Goal: Task Accomplishment & Management: Manage account settings

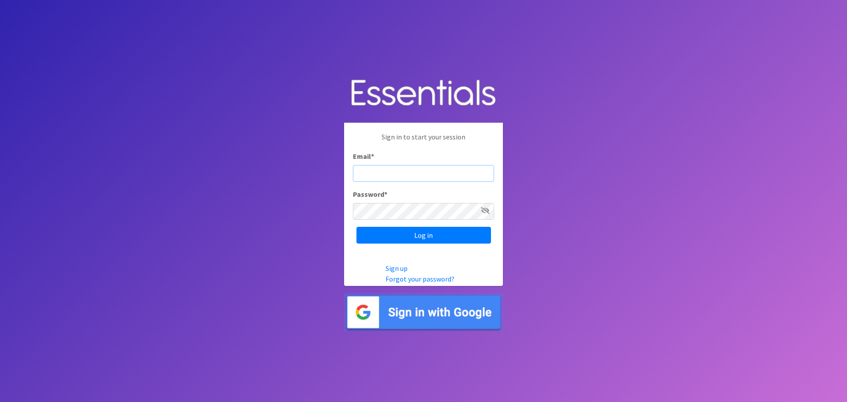
click at [443, 176] on input "Email *" at bounding box center [423, 173] width 141 height 17
type input "[EMAIL_ADDRESS][DOMAIN_NAME]"
click at [356, 227] on input "Log in" at bounding box center [423, 235] width 135 height 17
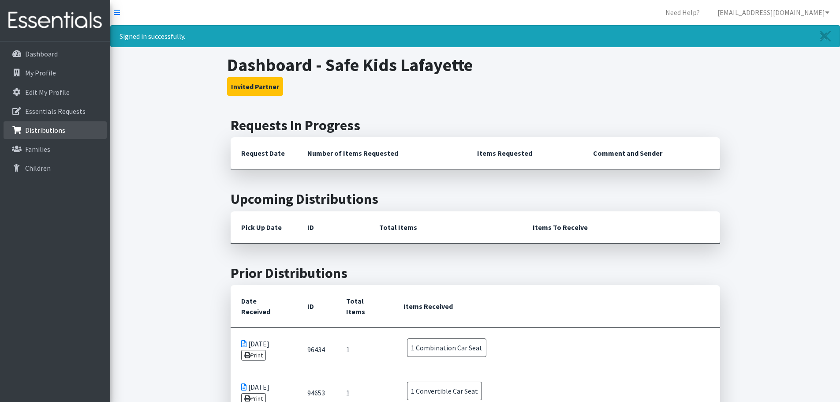
click at [61, 134] on p "Distributions" at bounding box center [45, 130] width 40 height 9
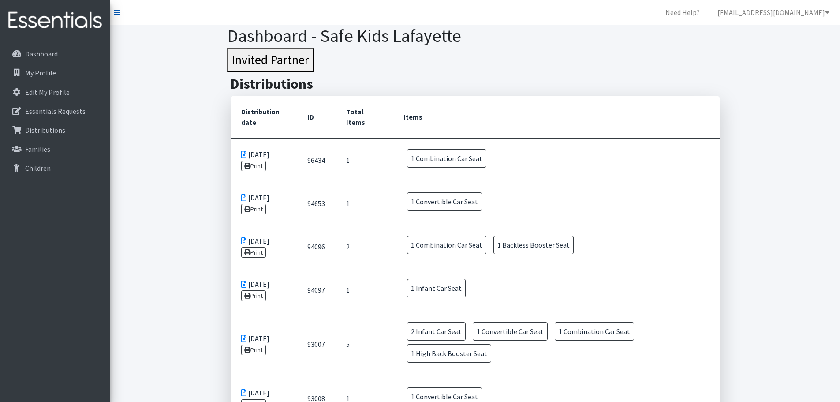
click at [117, 17] on link at bounding box center [117, 12] width 6 height 11
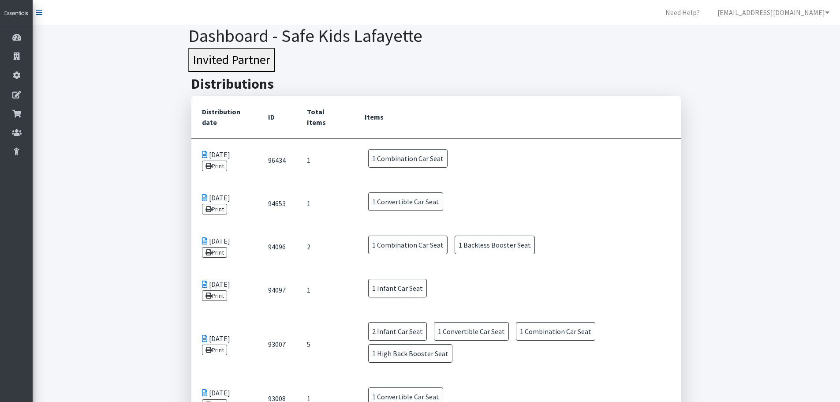
click at [41, 16] on link at bounding box center [39, 12] width 6 height 11
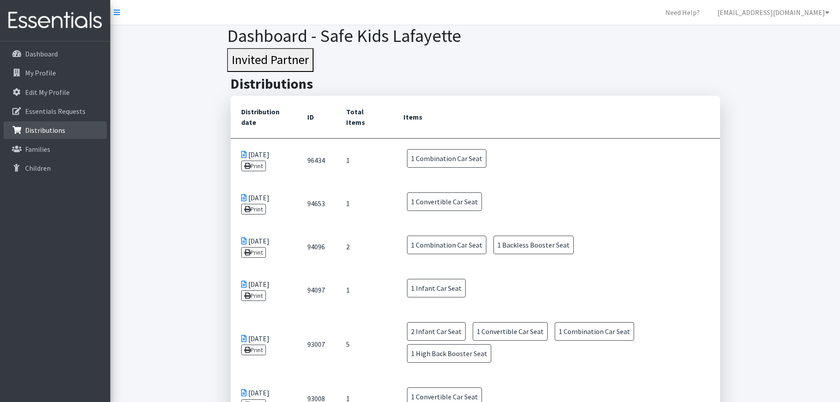
click at [51, 128] on p "Distributions" at bounding box center [45, 130] width 40 height 9
click at [45, 111] on p "Essentials Requests" at bounding box center [55, 111] width 60 height 9
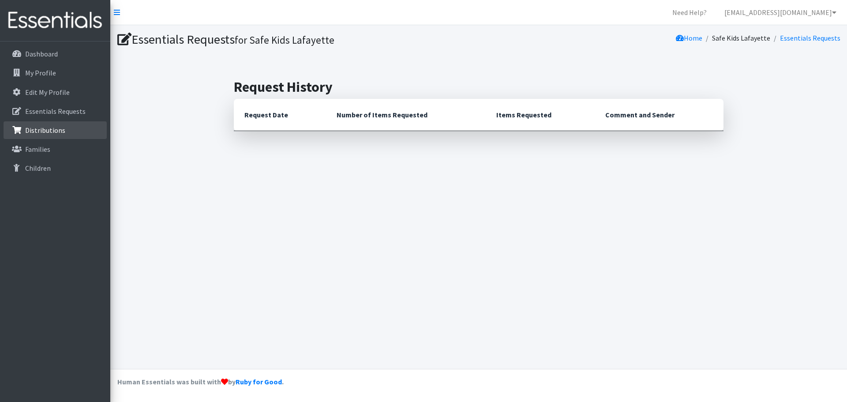
click at [40, 133] on p "Distributions" at bounding box center [45, 130] width 40 height 9
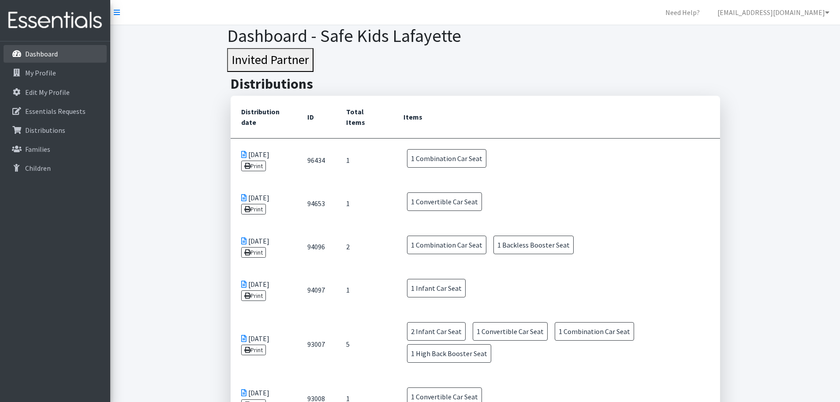
click at [36, 60] on link "Dashboard" at bounding box center [55, 54] width 103 height 18
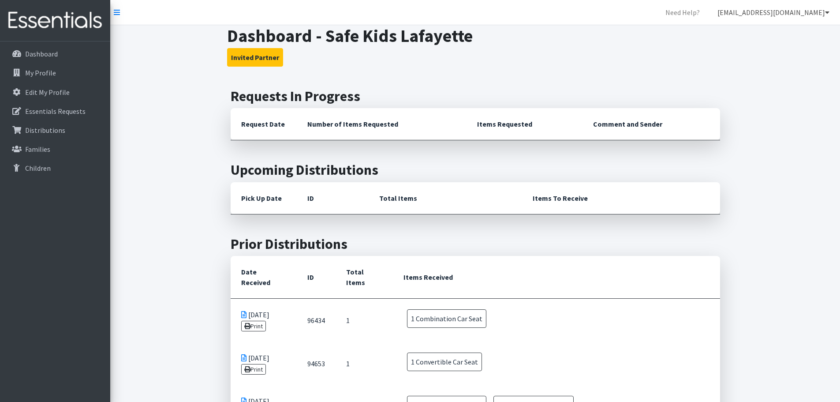
click at [827, 16] on link "safekidslafayette@franciscanalliance.org" at bounding box center [774, 13] width 126 height 18
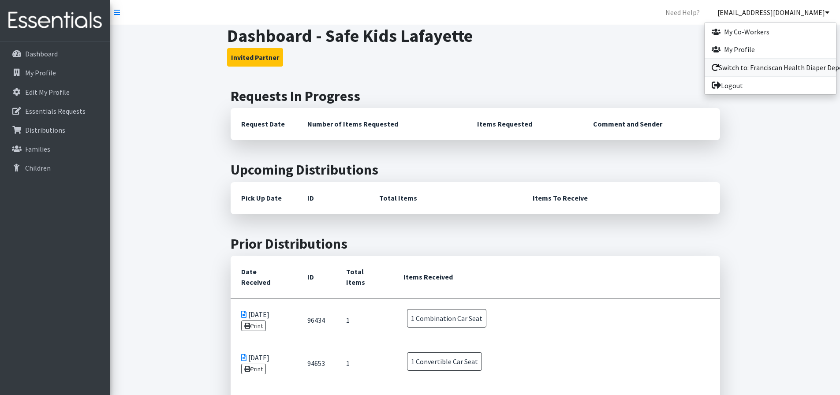
click at [802, 66] on link "Switch to: Franciscan Health Diaper Depot" at bounding box center [770, 68] width 131 height 18
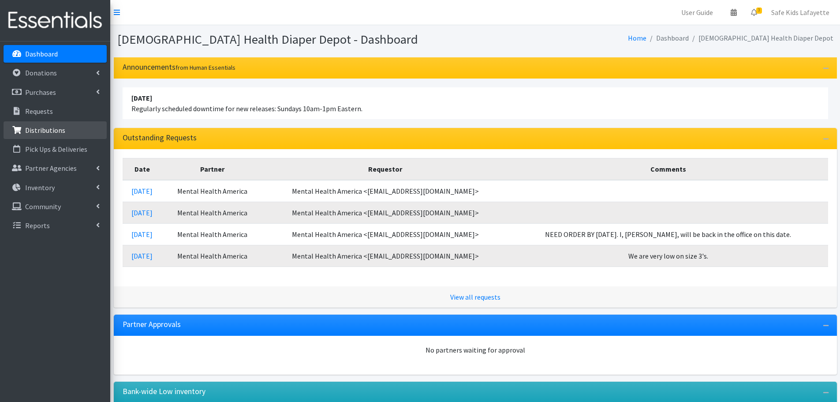
click at [54, 127] on p "Distributions" at bounding box center [45, 130] width 40 height 9
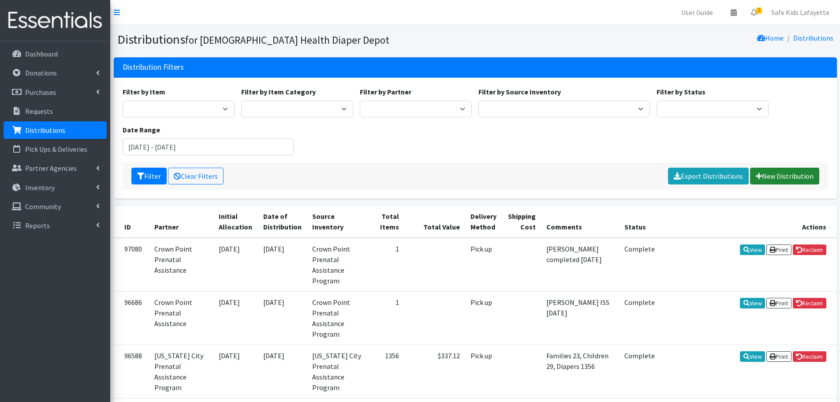
click at [756, 173] on icon at bounding box center [759, 176] width 6 height 7
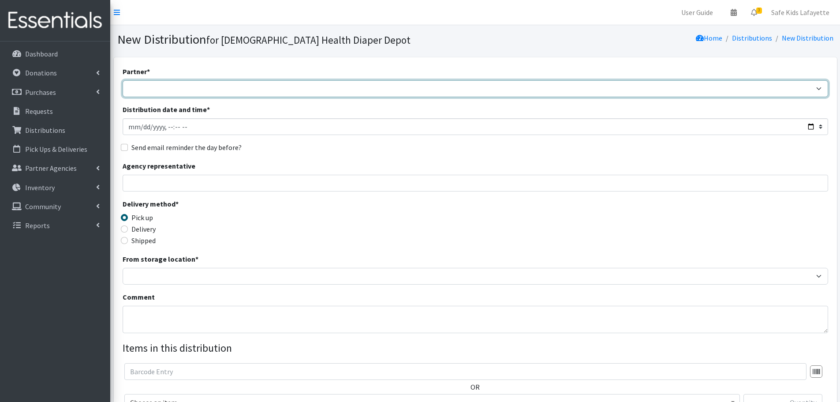
click at [188, 92] on select "ANEW Minitries Crown Point Prenatal Assistance Hammond Prenatal Assistance Prog…" at bounding box center [476, 88] width 706 height 17
select select "6331"
click at [123, 80] on select "ANEW Minitries Crown Point Prenatal Assistance [PERSON_NAME] Prenatal Assistanc…" at bounding box center [476, 88] width 706 height 17
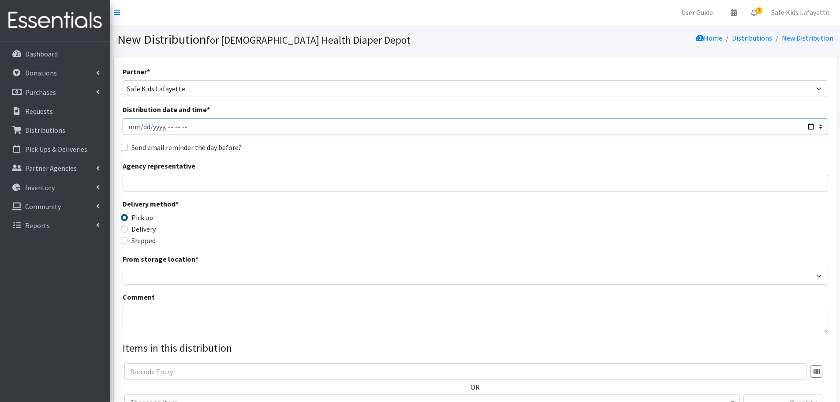
click at [200, 124] on input "Distribution date and time *" at bounding box center [476, 126] width 706 height 17
click at [822, 129] on input "Distribution date and time *" at bounding box center [476, 126] width 706 height 17
click at [814, 129] on input "Distribution date and time *" at bounding box center [476, 126] width 706 height 17
type input "[DATE]T23:59"
click at [184, 130] on input "Distribution date and time *" at bounding box center [476, 126] width 706 height 17
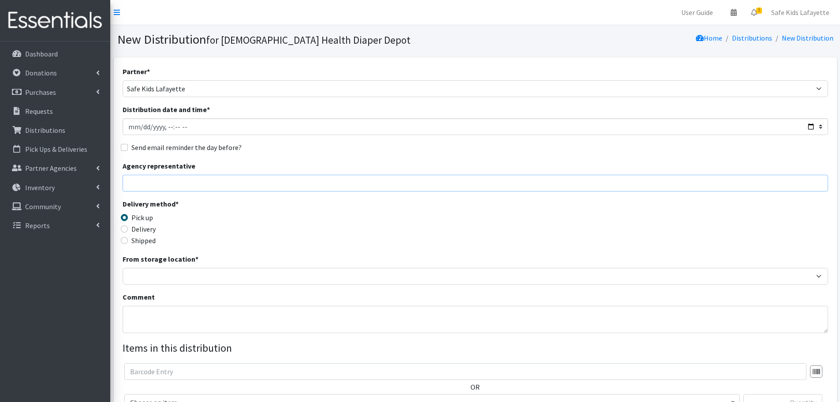
click at [192, 191] on input "Agency representative" at bounding box center [476, 183] width 706 height 17
type input "Shelly Tansey"
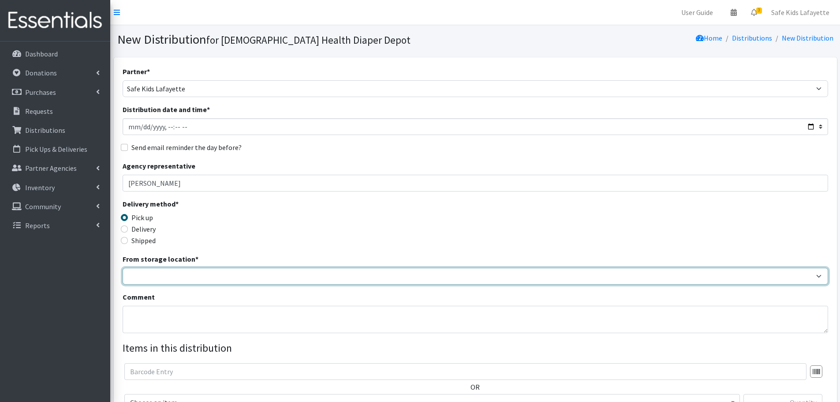
click at [236, 276] on select "Crown Point Bulk Storage Crown Point Prenatal Assistance Program Grant Car Seat…" at bounding box center [476, 276] width 706 height 17
select select "431"
click at [123, 268] on select "Crown Point Bulk Storage Crown Point Prenatal Assistance Program Grant Car Seat…" at bounding box center [476, 276] width 706 height 17
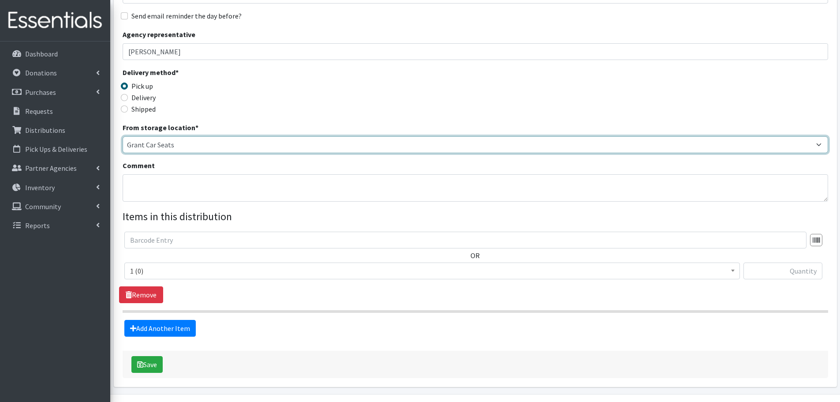
scroll to position [132, 0]
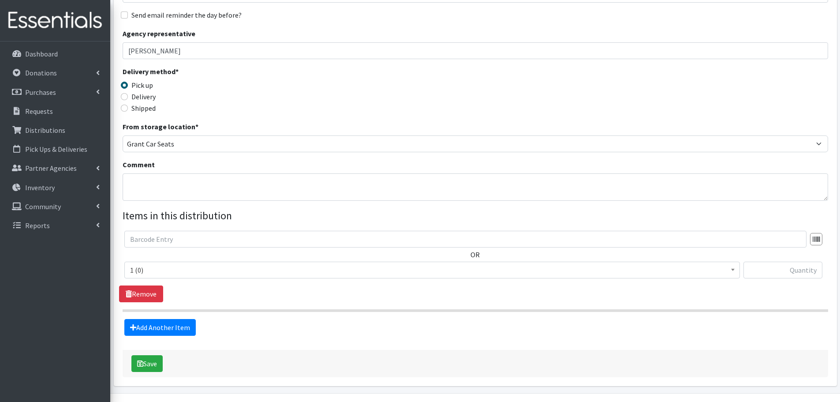
click at [381, 271] on span "1 (0)" at bounding box center [432, 270] width 604 height 12
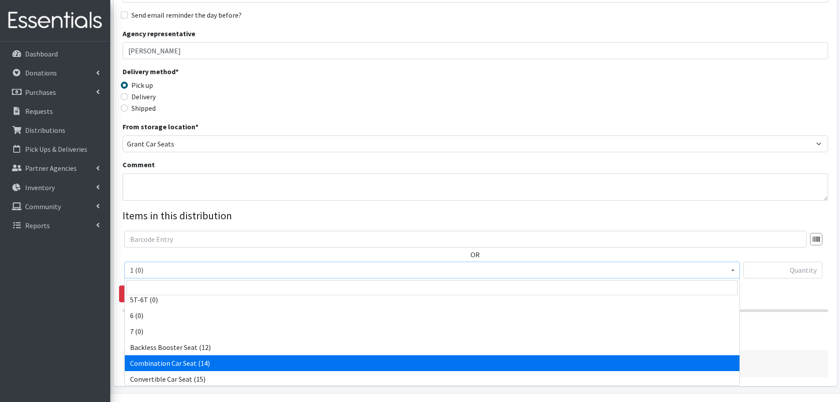
select select "14451"
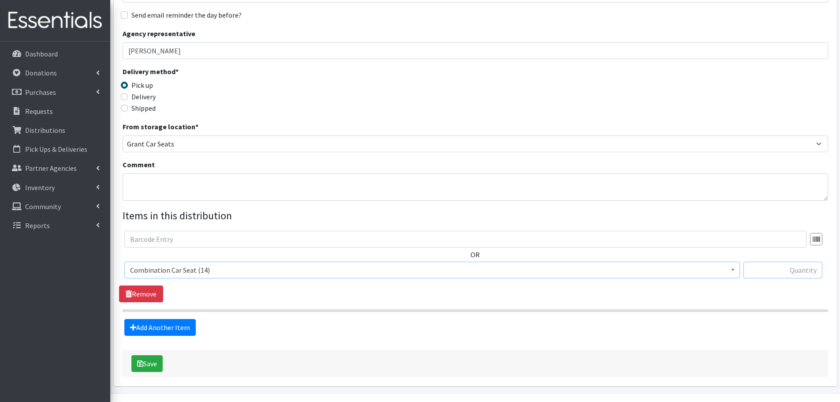
click at [746, 273] on input "text" at bounding box center [783, 270] width 79 height 17
type input "3"
click at [131, 355] on button "Save" at bounding box center [146, 363] width 31 height 17
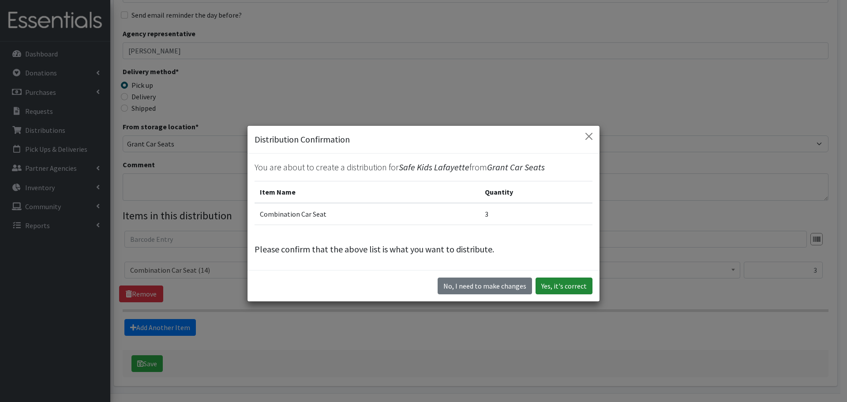
click at [549, 288] on button "Yes, it's correct" at bounding box center [564, 286] width 57 height 17
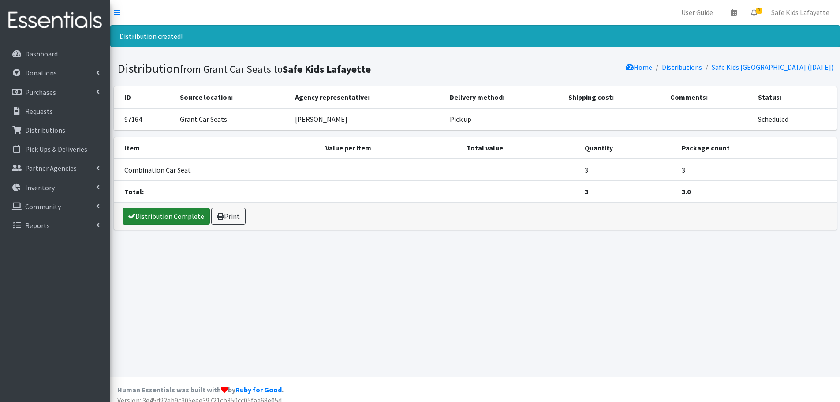
click at [180, 215] on link "Distribution Complete" at bounding box center [166, 216] width 87 height 17
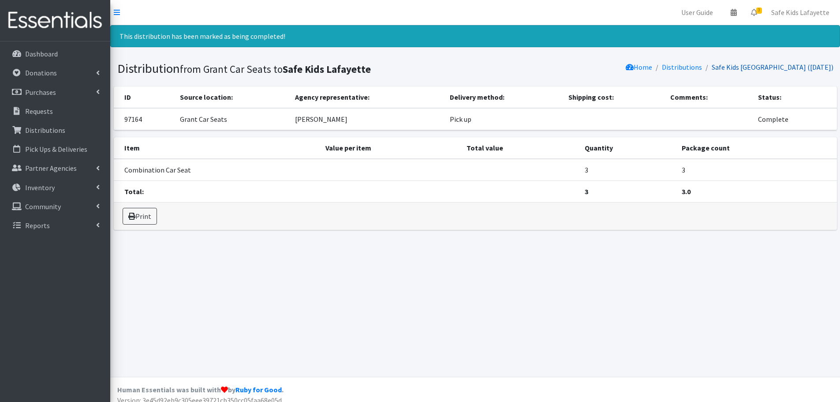
click at [762, 70] on link "Safe Kids Lafayette (09/24/2025)" at bounding box center [773, 67] width 122 height 9
click at [700, 67] on link "Distributions" at bounding box center [682, 67] width 40 height 9
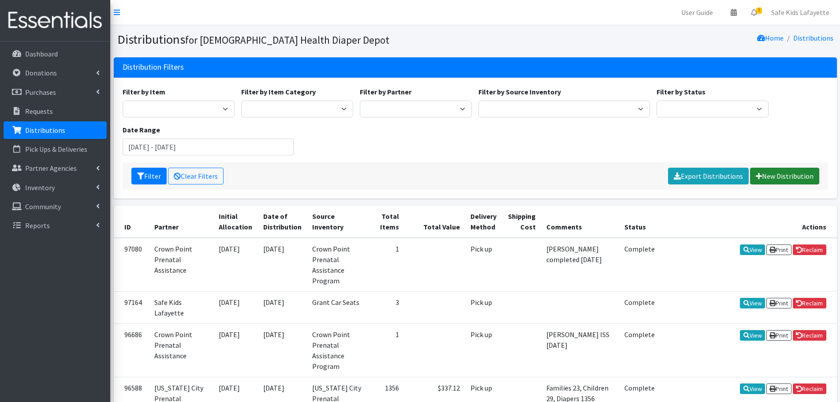
click at [789, 173] on link "New Distribution" at bounding box center [784, 176] width 69 height 17
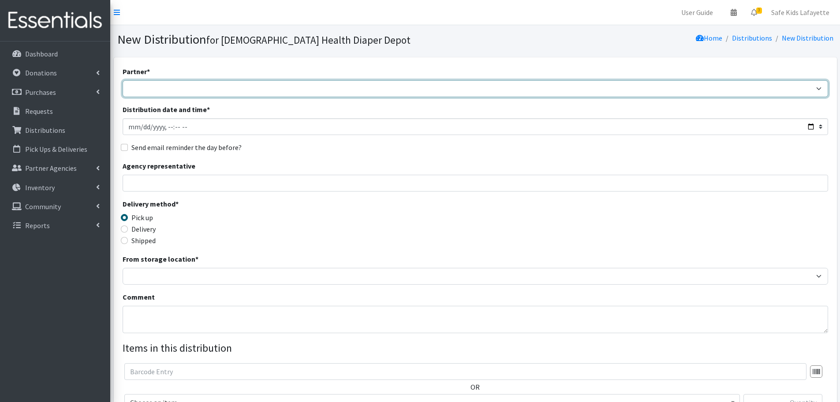
click at [225, 90] on select "ANEW Minitries Crown Point Prenatal Assistance [PERSON_NAME] Prenatal Assistanc…" at bounding box center [476, 88] width 706 height 17
select select "6331"
click at [123, 80] on select "ANEW Minitries Crown Point Prenatal Assistance [PERSON_NAME] Prenatal Assistanc…" at bounding box center [476, 88] width 706 height 17
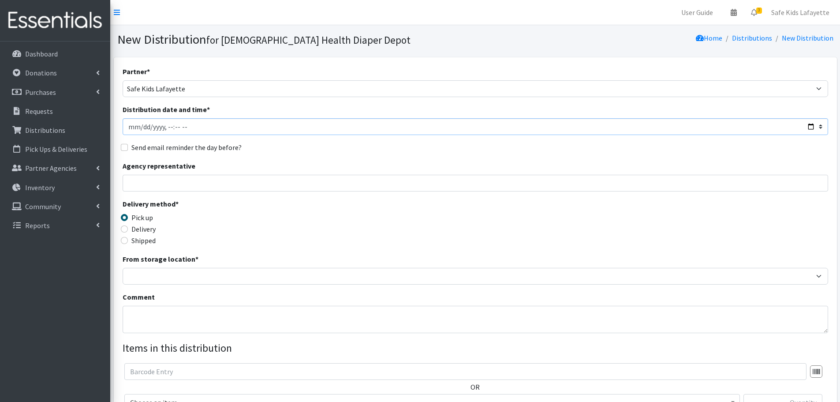
click at [808, 129] on input "Distribution date and time *" at bounding box center [476, 126] width 706 height 17
type input "[DATE]T23:59"
click at [358, 239] on div "Delivery method * Pick up Delivery Shipped Shipping cost" at bounding box center [476, 226] width 706 height 55
click at [254, 179] on input "Agency representative" at bounding box center [476, 183] width 706 height 17
type input "Shelly"
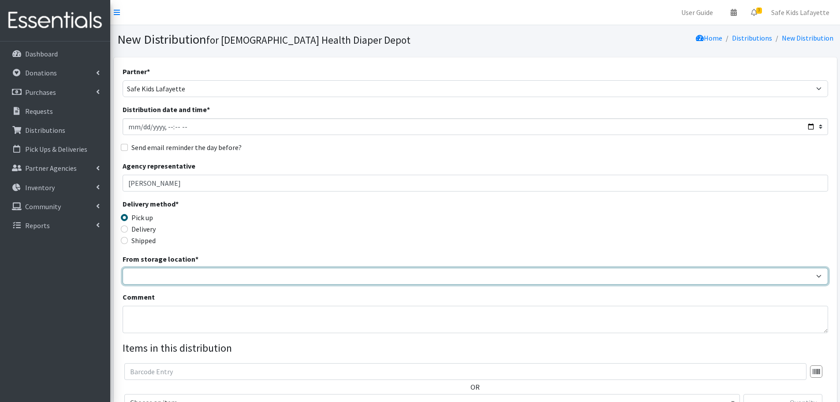
click at [251, 281] on select "Crown Point Bulk Storage Crown Point Prenatal Assistance Program Grant Car Seat…" at bounding box center [476, 276] width 706 height 17
select select "430"
click at [123, 268] on select "Crown Point Bulk Storage Crown Point Prenatal Assistance Program Grant Car Seat…" at bounding box center [476, 276] width 706 height 17
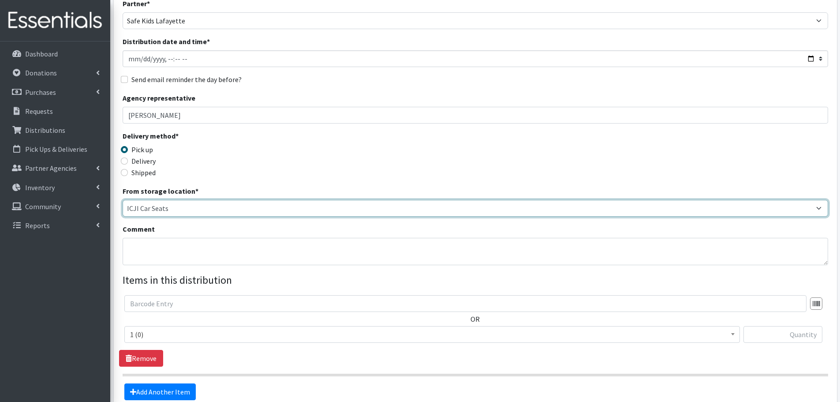
scroll to position [132, 0]
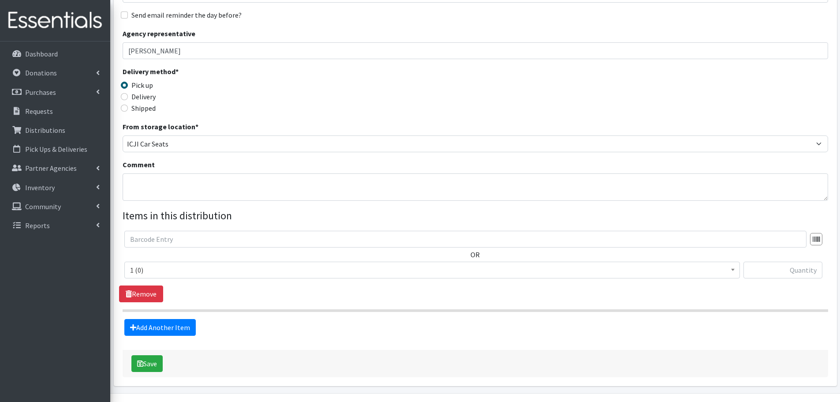
click at [417, 277] on span "1 (0)" at bounding box center [432, 270] width 616 height 17
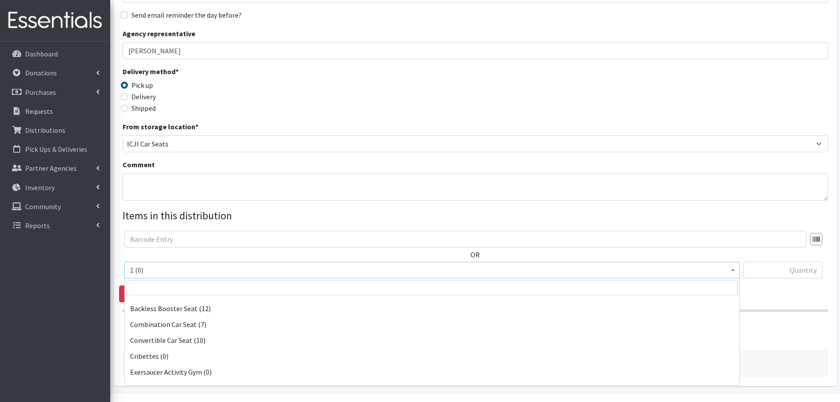
scroll to position [176, 0]
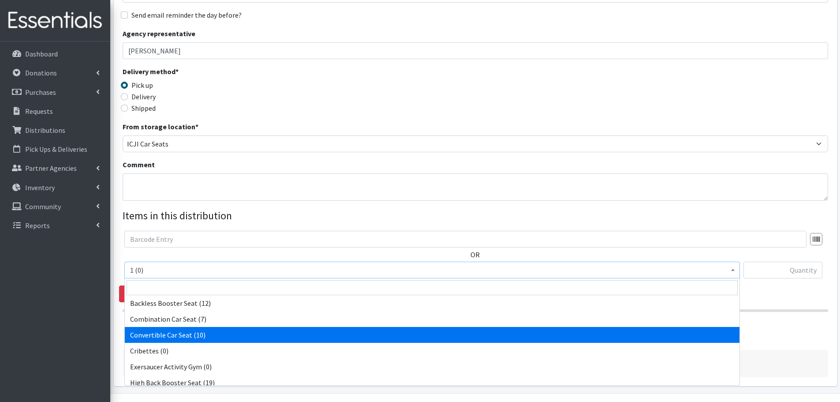
select select "14450"
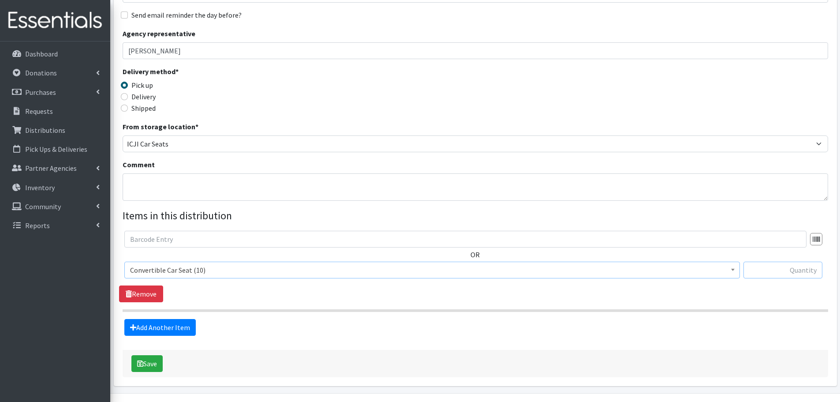
click at [752, 270] on input "text" at bounding box center [783, 270] width 79 height 17
type input "3"
click at [181, 333] on link "Add Another Item" at bounding box center [159, 327] width 71 height 17
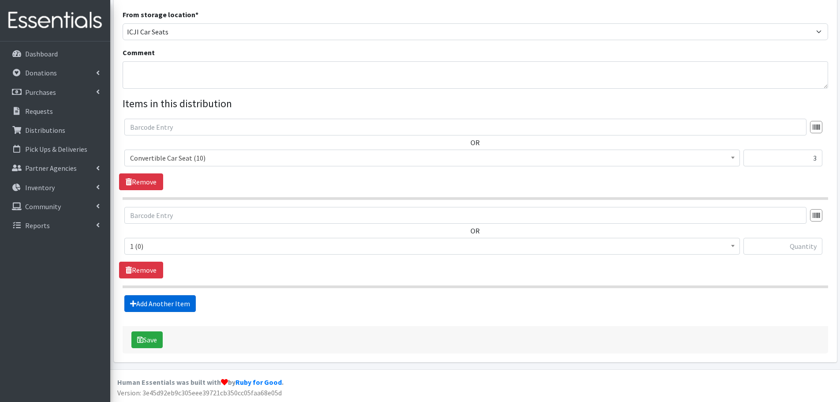
scroll to position [245, 0]
click at [469, 248] on span "1 (0)" at bounding box center [432, 246] width 604 height 12
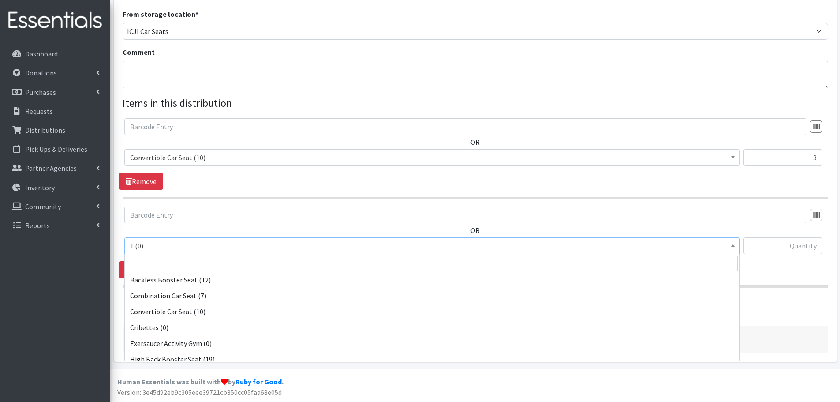
scroll to position [176, 0]
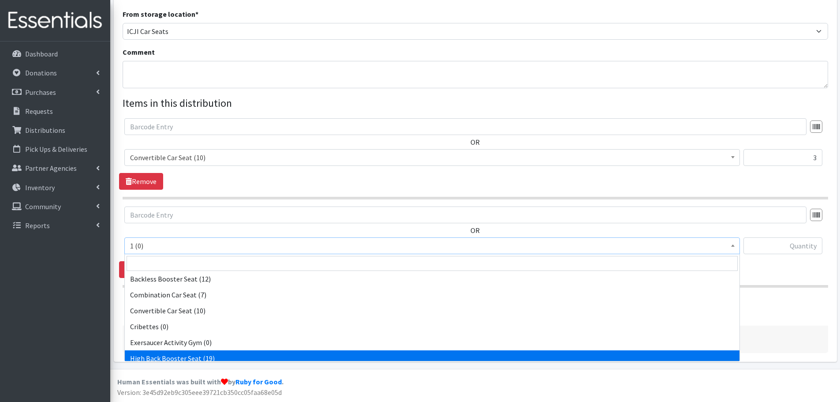
select select "14453"
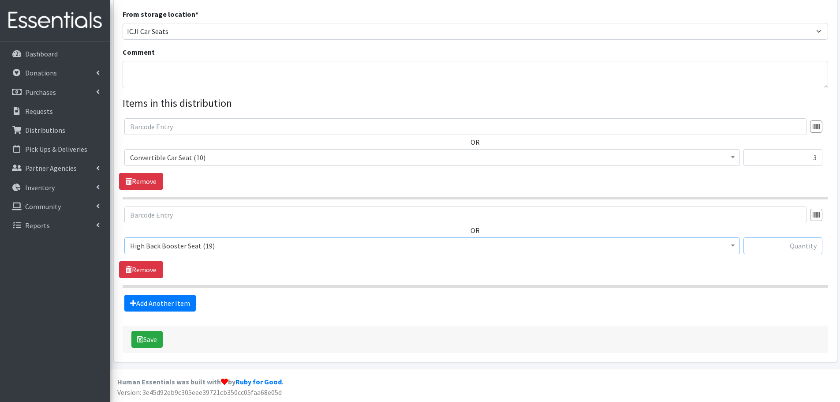
click at [793, 251] on input "text" at bounding box center [783, 245] width 79 height 17
type input "1"
click at [180, 307] on link "Add Another Item" at bounding box center [159, 303] width 71 height 17
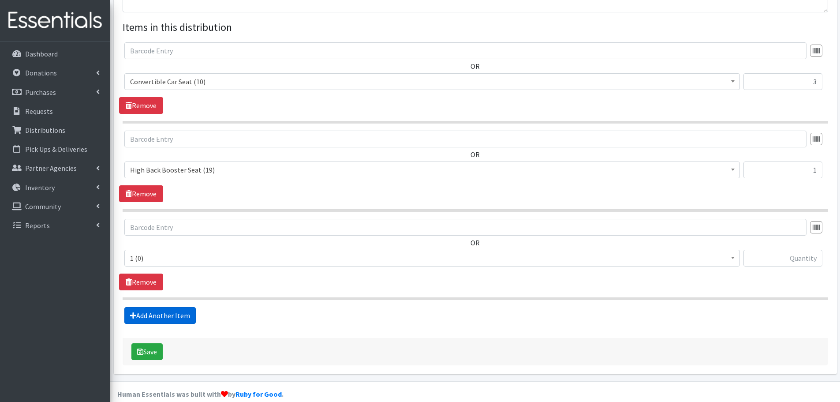
scroll to position [333, 0]
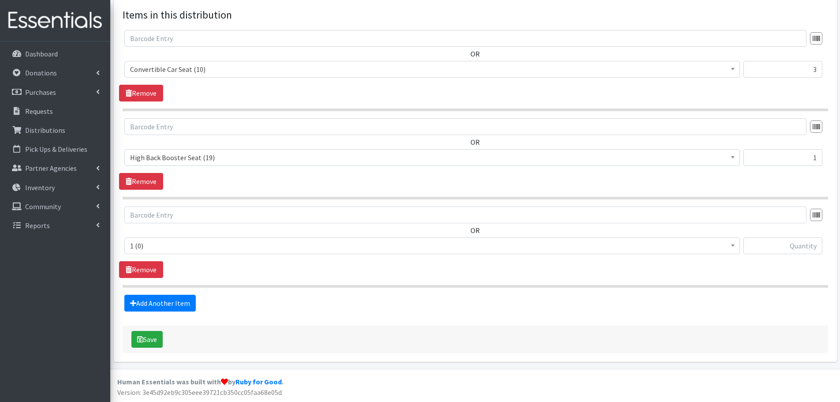
click at [284, 247] on span "1 (0)" at bounding box center [432, 246] width 604 height 12
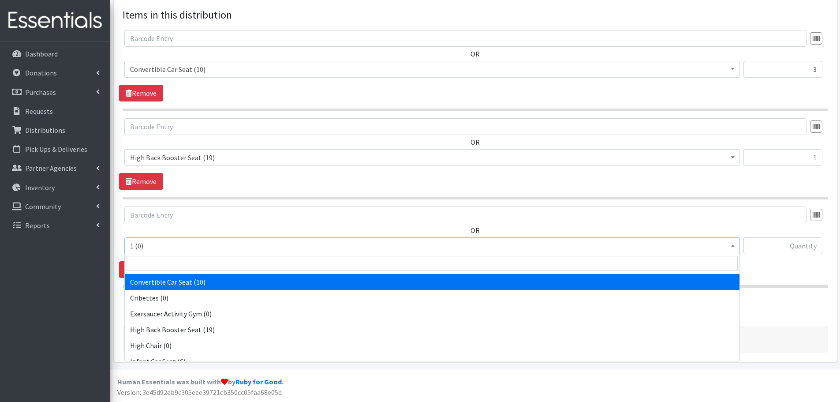
scroll to position [221, 0]
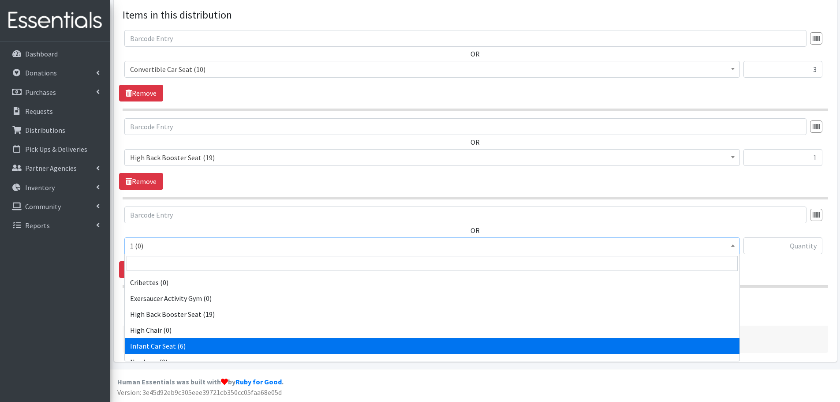
select select "14449"
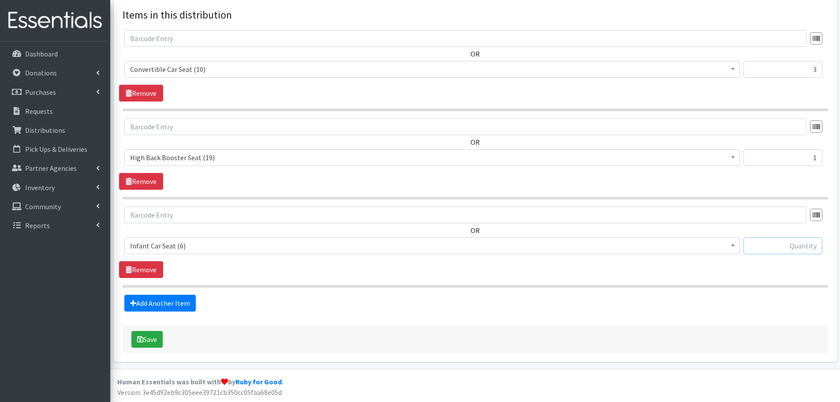
click at [758, 248] on input "text" at bounding box center [783, 245] width 79 height 17
type input "1"
click at [153, 345] on button "Save" at bounding box center [146, 339] width 31 height 17
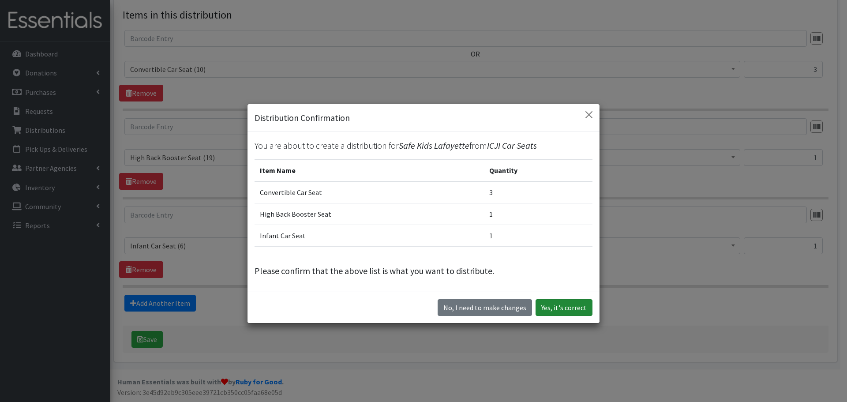
click at [553, 312] on button "Yes, it's correct" at bounding box center [564, 307] width 57 height 17
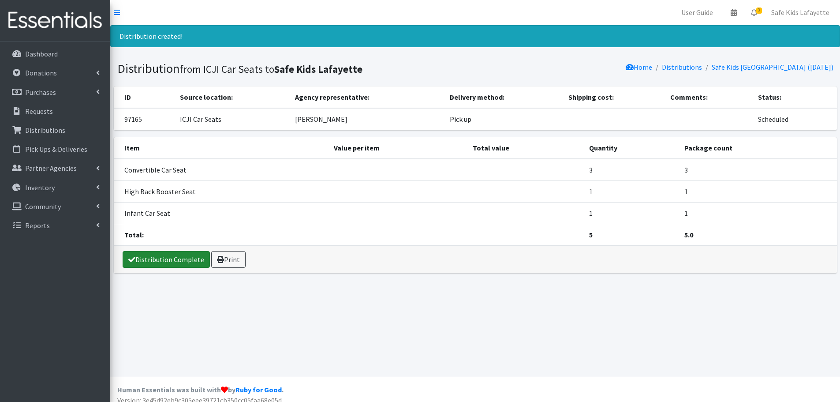
click at [156, 260] on link "Distribution Complete" at bounding box center [166, 259] width 87 height 17
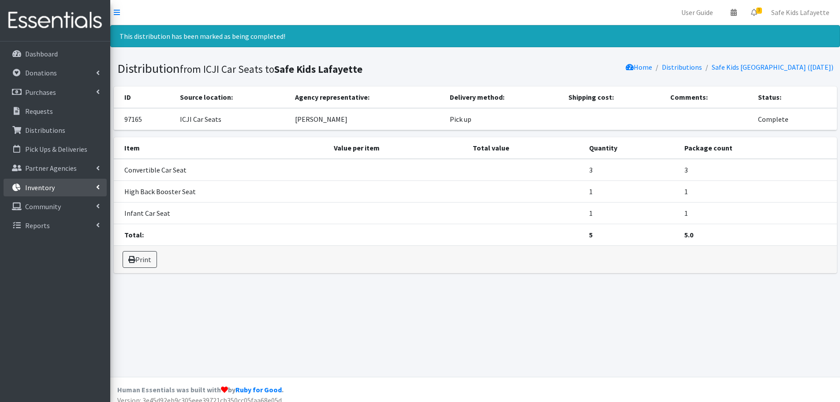
click at [40, 186] on p "Inventory" at bounding box center [40, 187] width 30 height 9
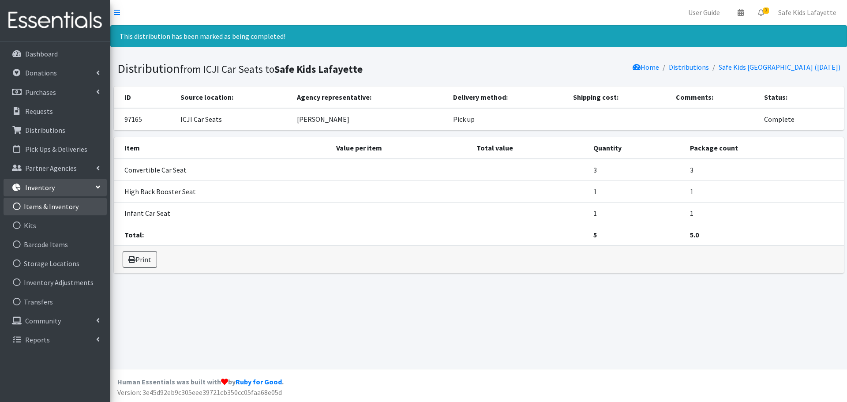
click at [46, 205] on link "Items & Inventory" at bounding box center [55, 207] width 103 height 18
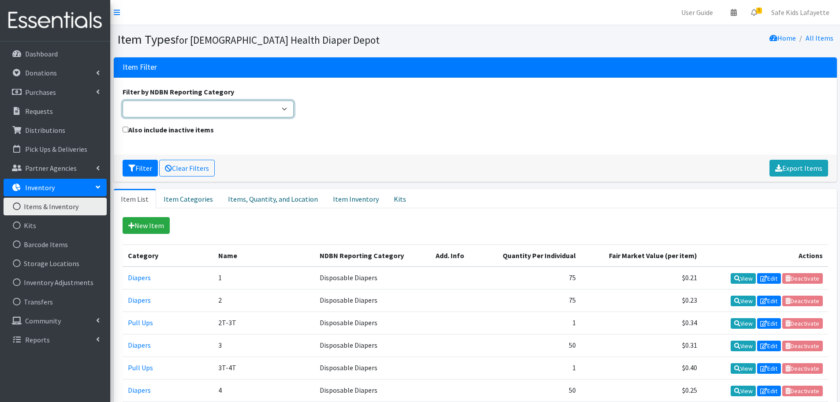
click at [286, 106] on select "Adult Incontinence Cloth Diapers Disposable Diapers Pads Period Liners Period O…" at bounding box center [209, 109] width 172 height 17
click at [280, 112] on select "Adult Incontinence Cloth Diapers Disposable Diapers Pads Period Liners Period O…" at bounding box center [209, 109] width 172 height 17
click at [244, 203] on link "Items, Quantity, and Location" at bounding box center [273, 198] width 105 height 19
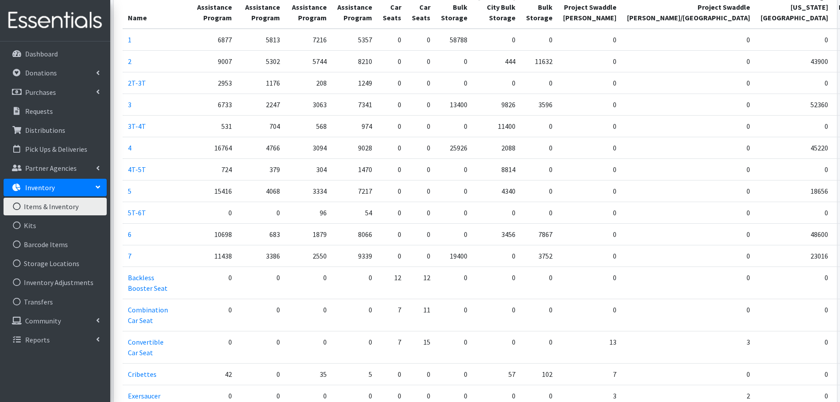
scroll to position [265, 0]
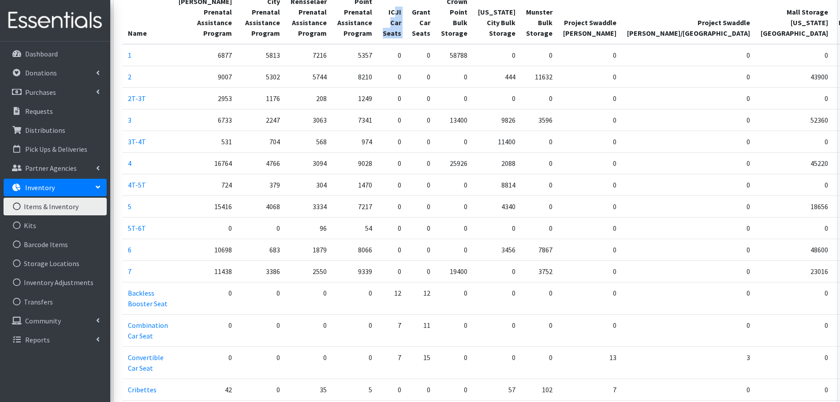
drag, startPoint x: 389, startPoint y: 13, endPoint x: 405, endPoint y: 13, distance: 15.9
click at [405, 13] on tr "Name Hammond Prenatal Assistance Program Michigan City Prenatal Assistance Prog…" at bounding box center [547, 12] width 849 height 64
drag, startPoint x: 381, startPoint y: 10, endPoint x: 421, endPoint y: 34, distance: 46.9
click at [421, 34] on tr "Name Hammond Prenatal Assistance Program Michigan City Prenatal Assistance Prog…" at bounding box center [547, 12] width 849 height 64
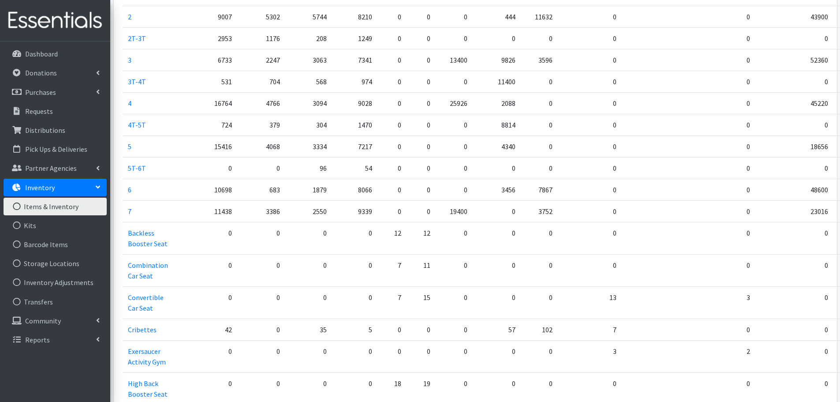
scroll to position [309, 0]
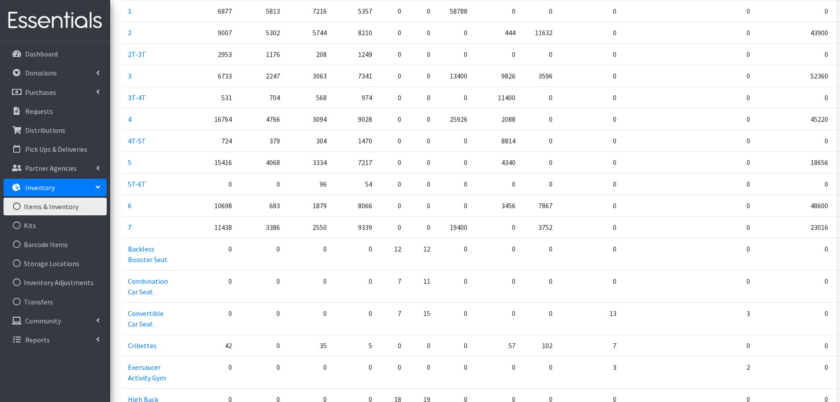
click at [53, 211] on link "Items & Inventory" at bounding box center [55, 207] width 103 height 18
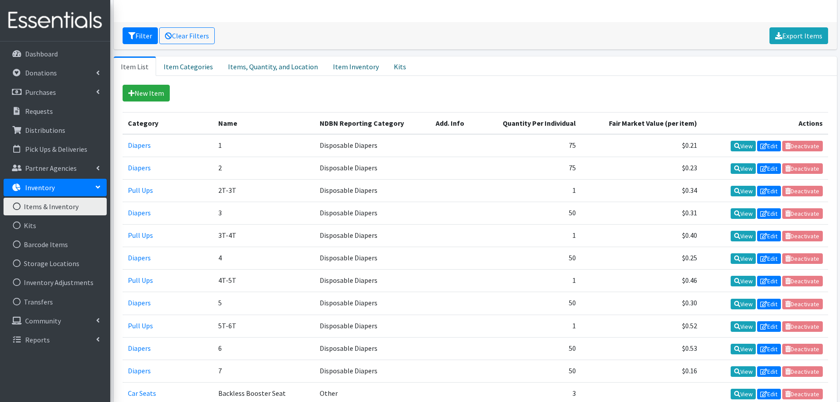
scroll to position [265, 0]
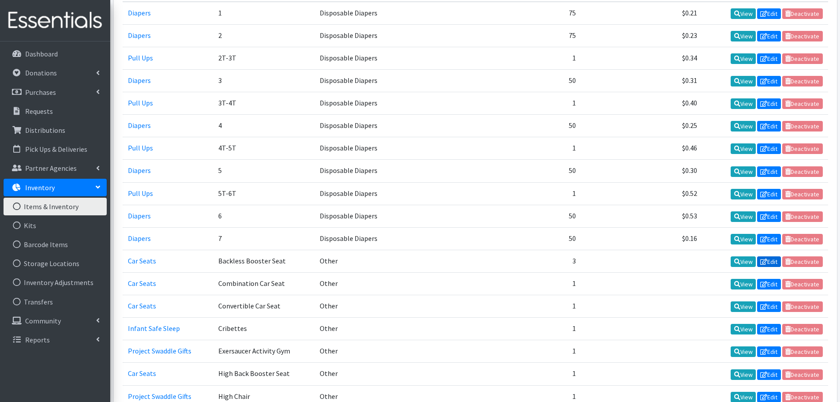
click at [766, 262] on icon at bounding box center [764, 262] width 7 height 6
click at [71, 189] on link "Inventory" at bounding box center [55, 188] width 103 height 18
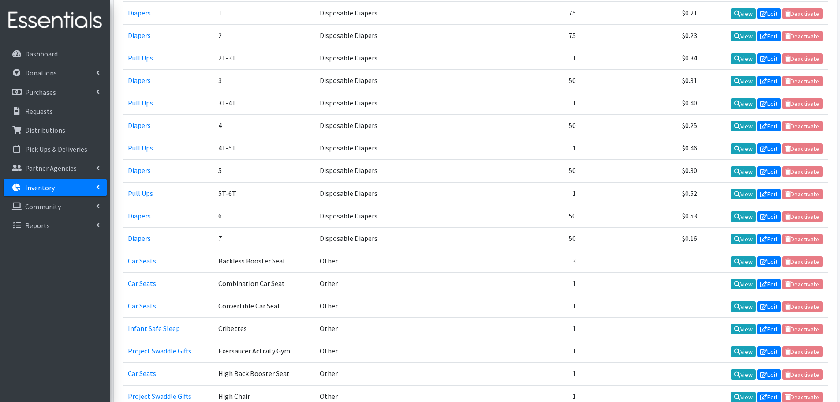
click at [71, 189] on link "Inventory" at bounding box center [55, 188] width 103 height 18
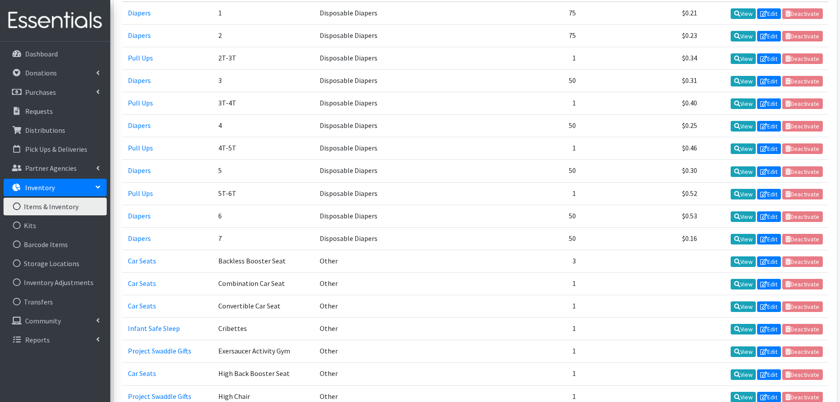
click at [66, 203] on link "Items & Inventory" at bounding box center [55, 207] width 103 height 18
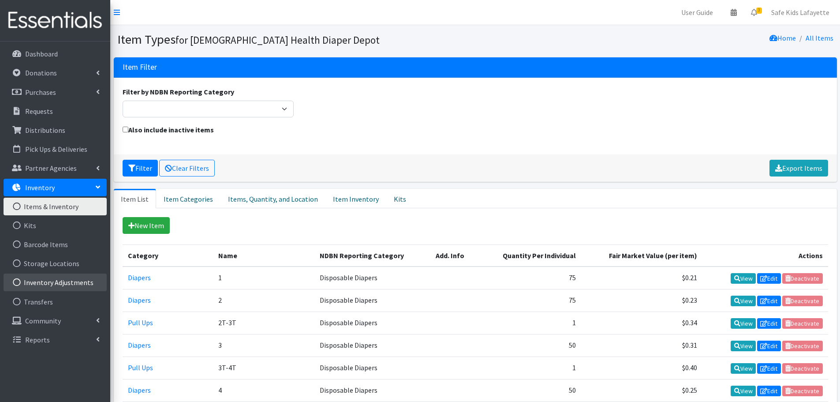
click at [69, 285] on link "Inventory Adjustments" at bounding box center [55, 283] width 103 height 18
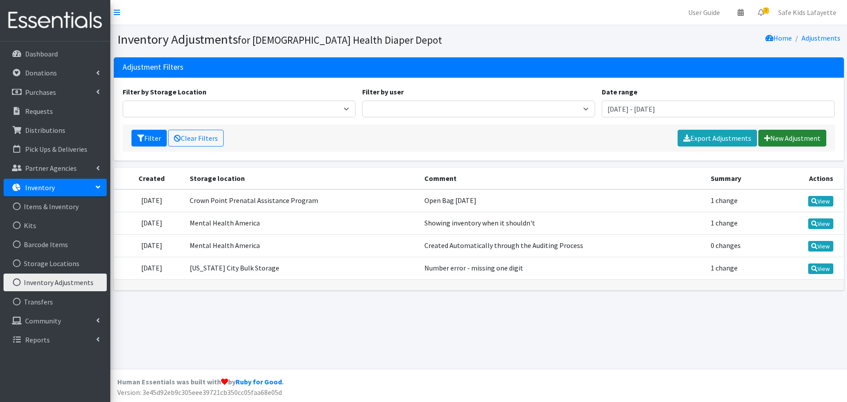
click at [785, 140] on link "New Adjustment" at bounding box center [792, 138] width 68 height 17
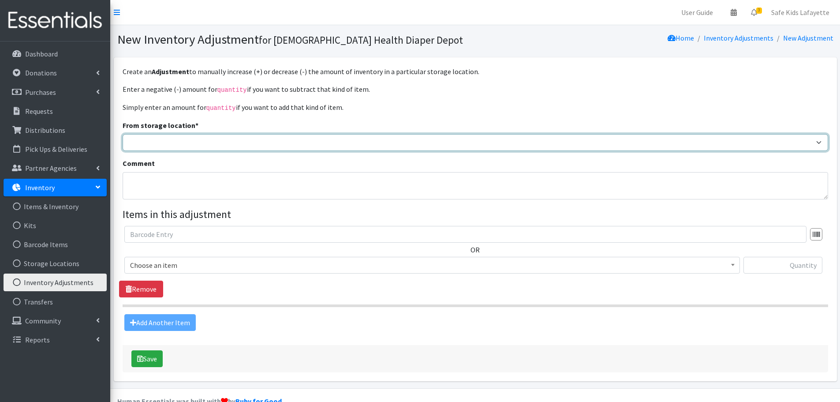
click at [268, 148] on select "[US_STATE] City Prenatal Assistance Program Rensselaer Prenatal Assistance Prog…" at bounding box center [476, 142] width 706 height 17
select select "430"
click at [123, 134] on select "[US_STATE] City Prenatal Assistance Program Rensselaer Prenatal Assistance Prog…" at bounding box center [476, 142] width 706 height 17
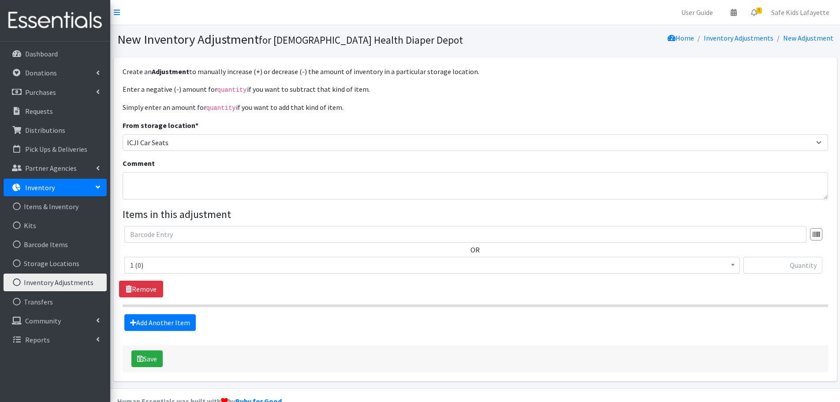
click at [240, 267] on span "1 (0)" at bounding box center [432, 265] width 604 height 12
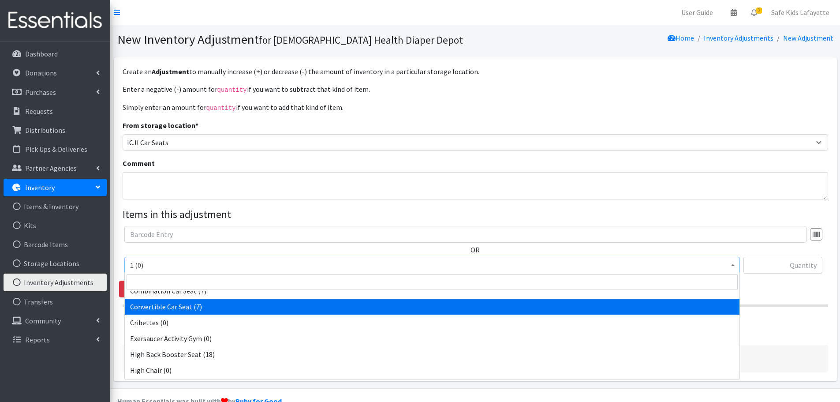
scroll to position [221, 0]
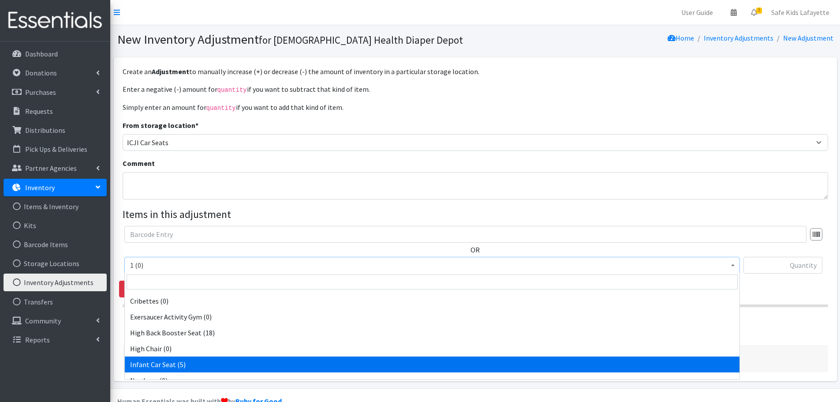
select select "14449"
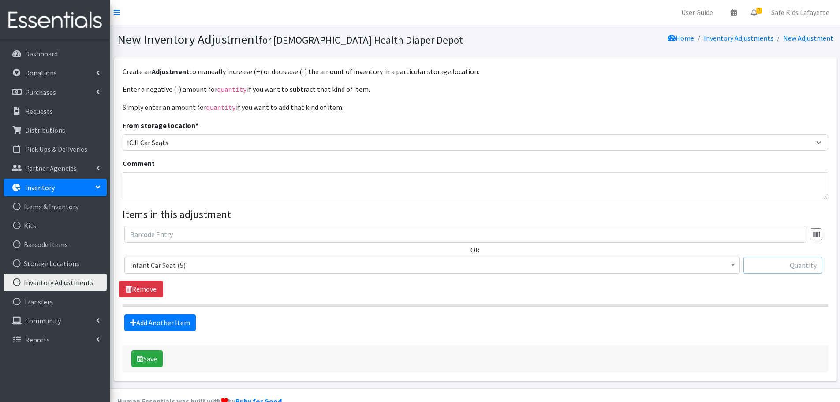
click at [764, 266] on input "text" at bounding box center [783, 265] width 79 height 17
type input "1"
type input "-1"
click at [159, 358] on button "Save" at bounding box center [146, 358] width 31 height 17
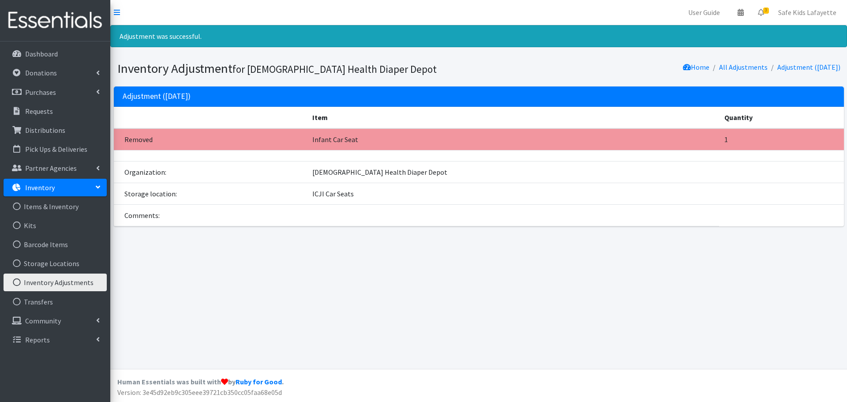
click at [85, 185] on link "Inventory" at bounding box center [55, 188] width 103 height 18
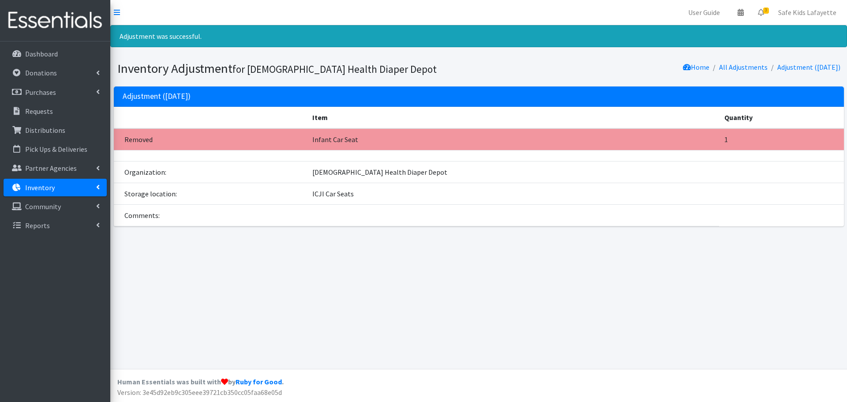
click at [85, 185] on link "Inventory" at bounding box center [55, 188] width 103 height 18
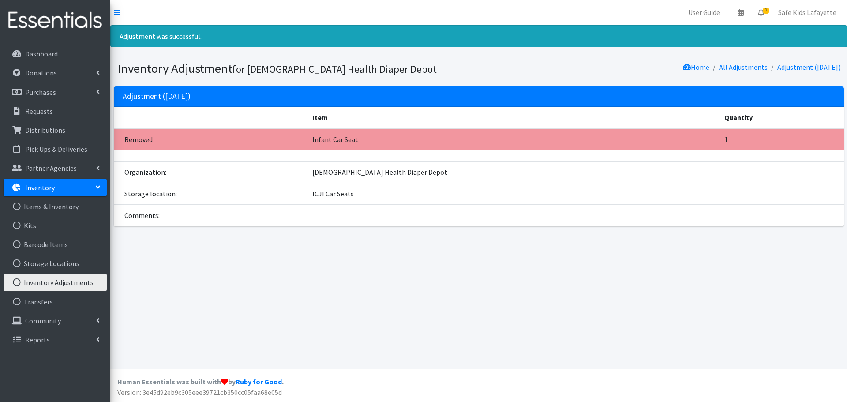
click at [63, 280] on link "Inventory Adjustments" at bounding box center [55, 283] width 103 height 18
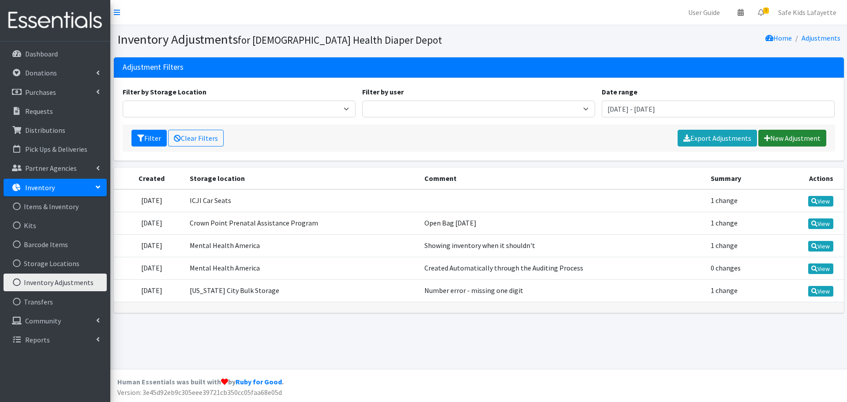
click at [786, 135] on link "New Adjustment" at bounding box center [792, 138] width 68 height 17
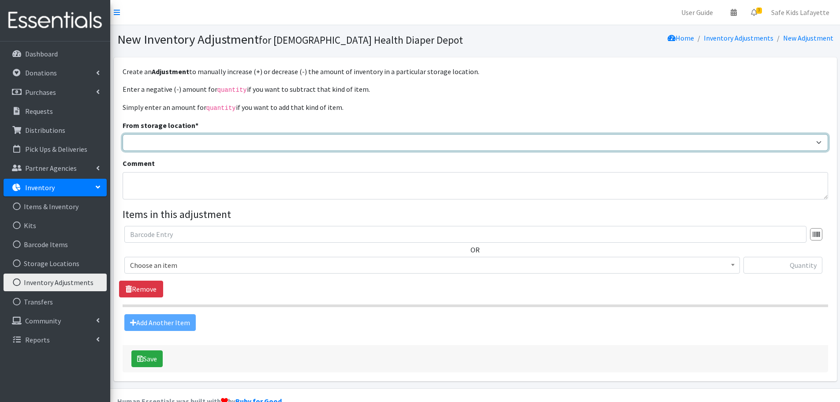
click at [254, 143] on select "[US_STATE] City Prenatal Assistance Program Rensselaer Prenatal Assistance Prog…" at bounding box center [476, 142] width 706 height 17
select select "430"
click at [123, 134] on select "[US_STATE] City Prenatal Assistance Program Rensselaer Prenatal Assistance Prog…" at bounding box center [476, 142] width 706 height 17
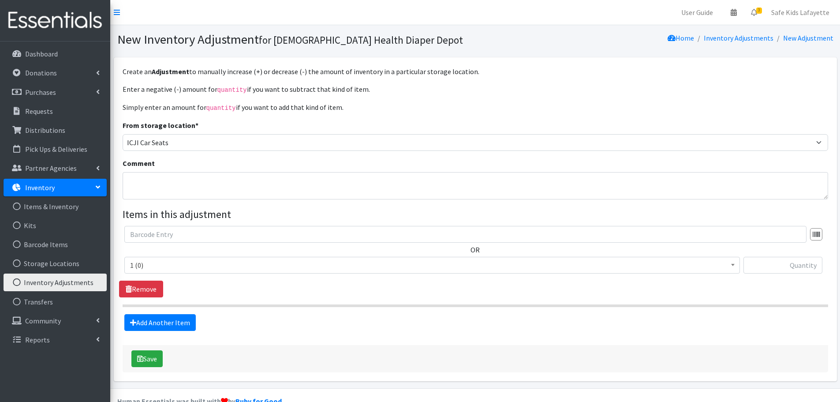
click at [247, 267] on span "1 (0)" at bounding box center [432, 265] width 604 height 12
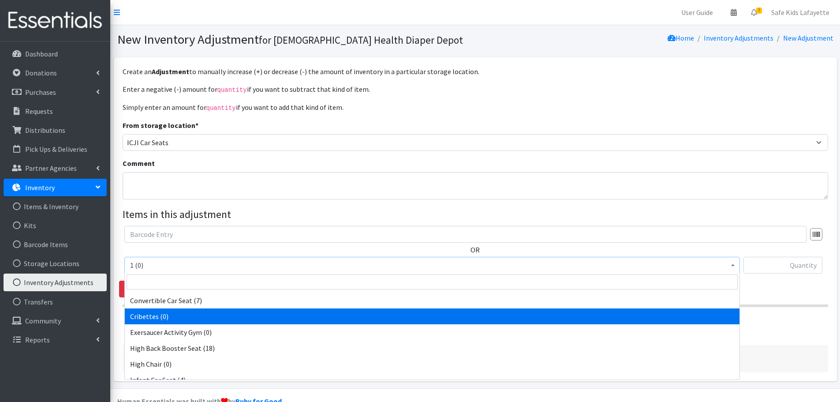
scroll to position [221, 0]
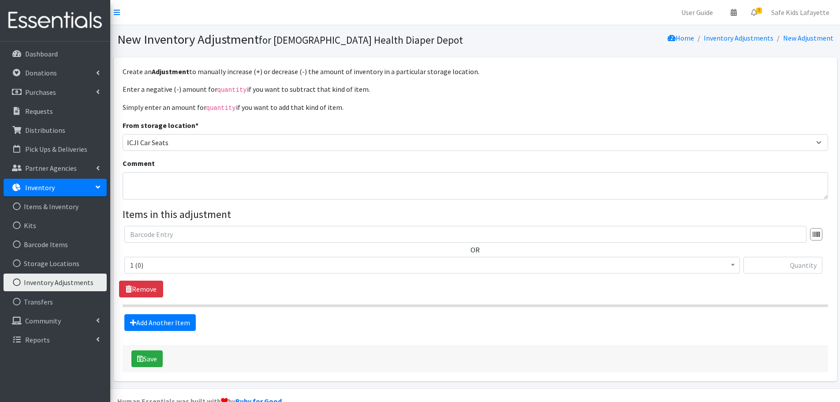
click at [29, 184] on p "Inventory" at bounding box center [40, 187] width 30 height 9
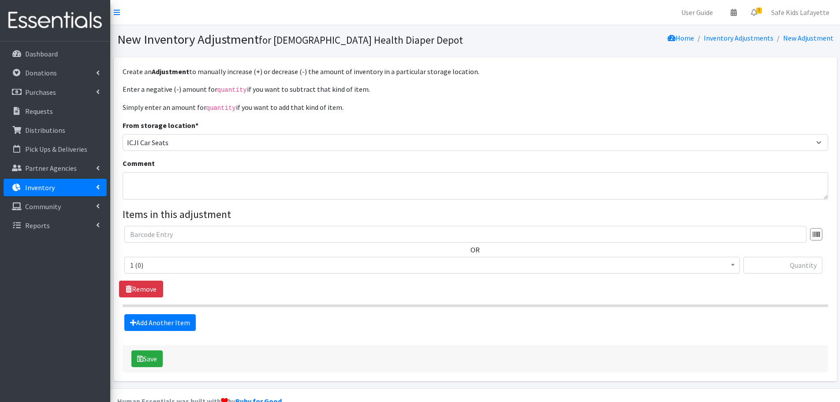
click at [58, 193] on link "Inventory" at bounding box center [55, 188] width 103 height 18
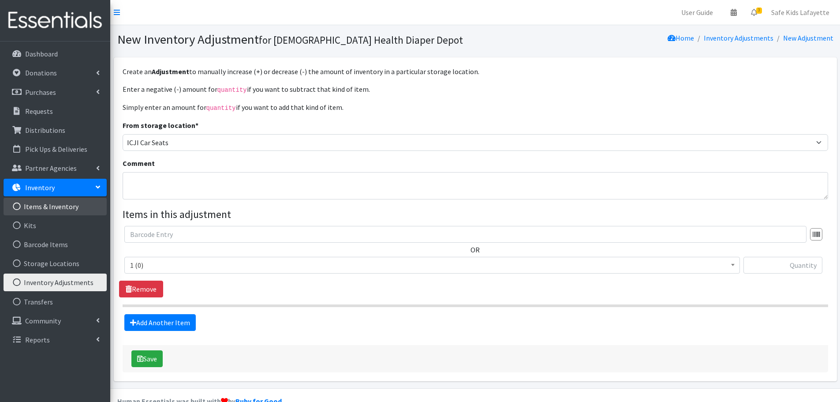
click at [51, 211] on link "Items & Inventory" at bounding box center [55, 207] width 103 height 18
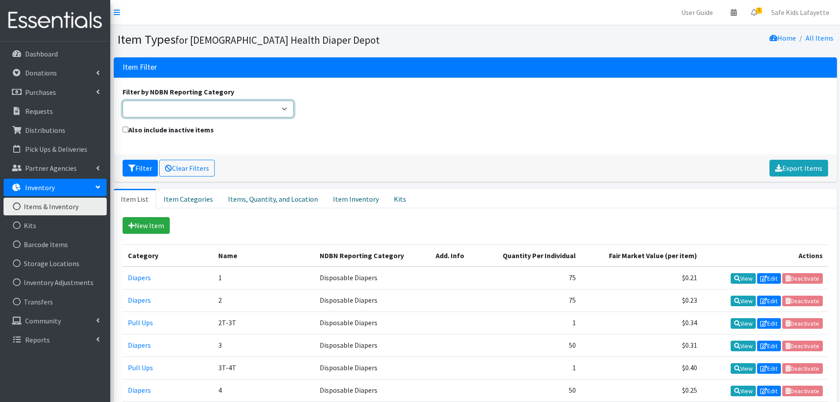
click at [281, 116] on select "Adult Incontinence Cloth Diapers Disposable Diapers Pads Period Liners Period O…" at bounding box center [209, 109] width 172 height 17
click at [348, 127] on div "Also include inactive items" at bounding box center [475, 134] width 713 height 21
click at [146, 170] on button "Filter" at bounding box center [140, 168] width 35 height 17
click at [260, 113] on select "Adult Incontinence Cloth Diapers Disposable Diapers Pads Period Liners Period O…" at bounding box center [209, 109] width 172 height 17
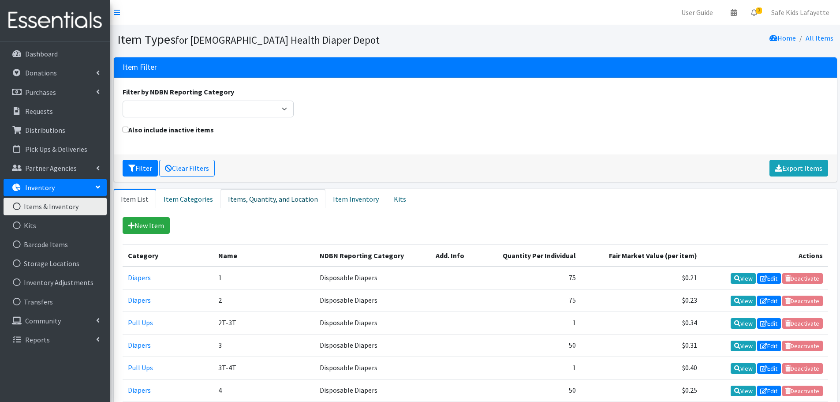
click at [236, 206] on link "Items, Quantity, and Location" at bounding box center [273, 198] width 105 height 19
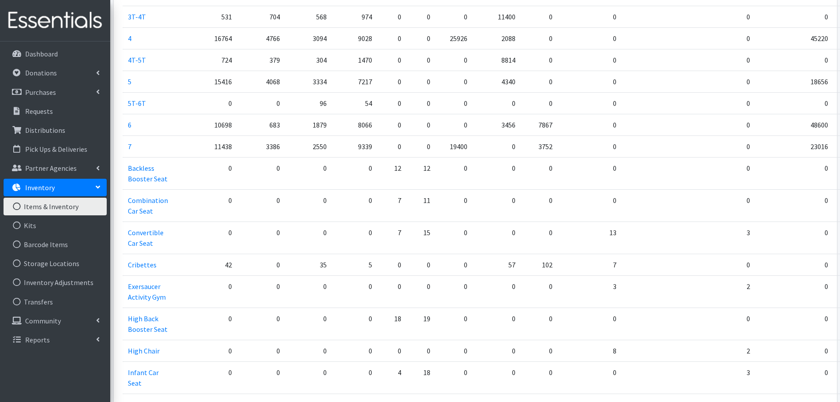
scroll to position [397, 0]
